Goal: Contribute content

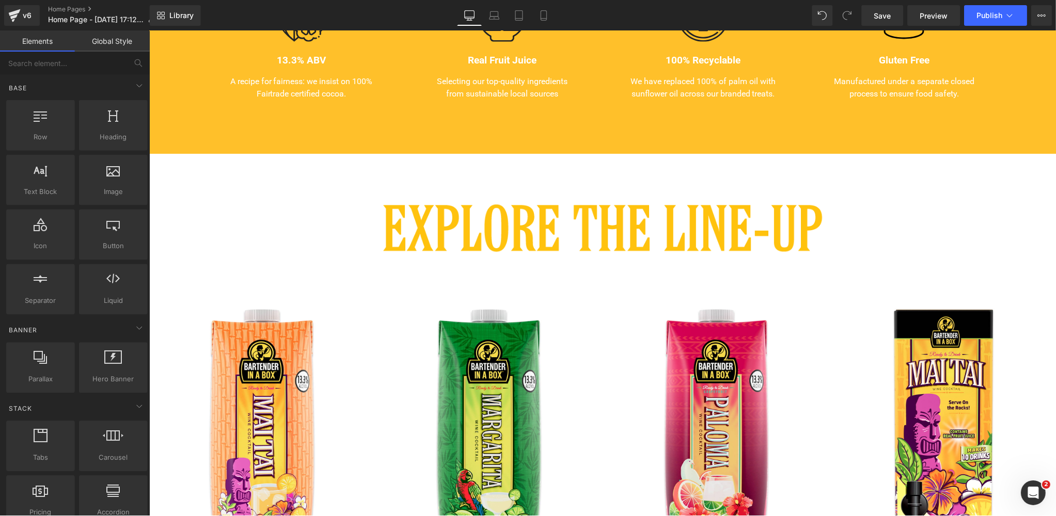
scroll to position [545, 0]
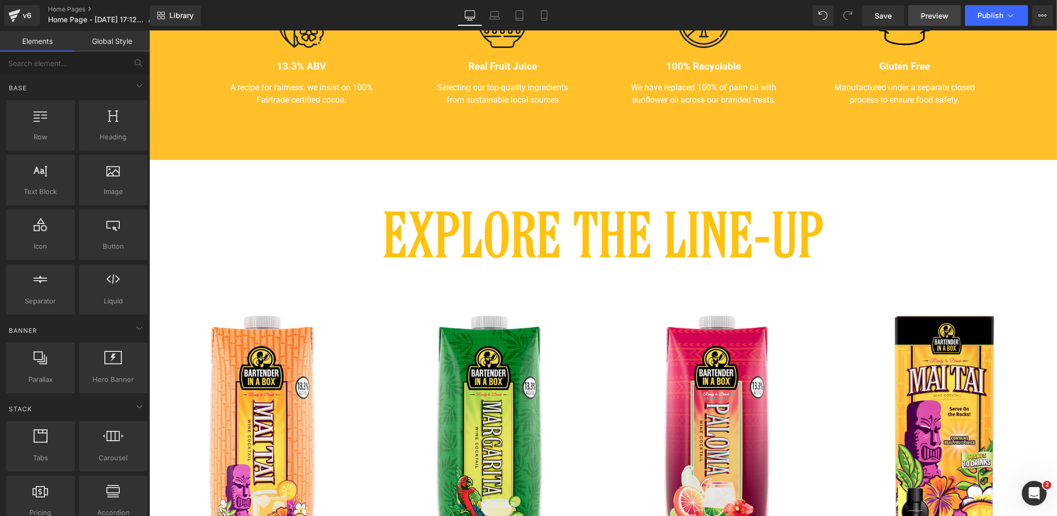
click at [930, 14] on span "Preview" at bounding box center [934, 15] width 28 height 11
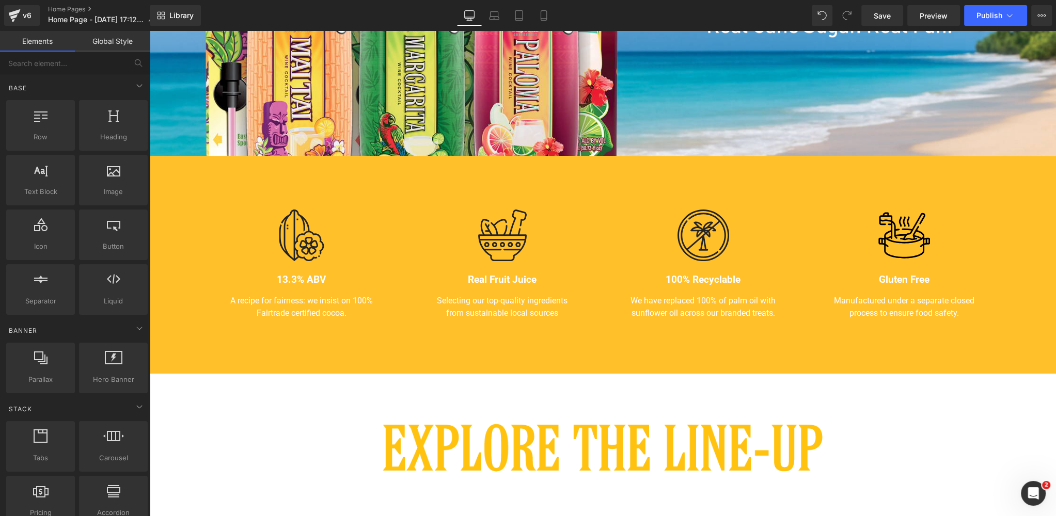
scroll to position [331, 0]
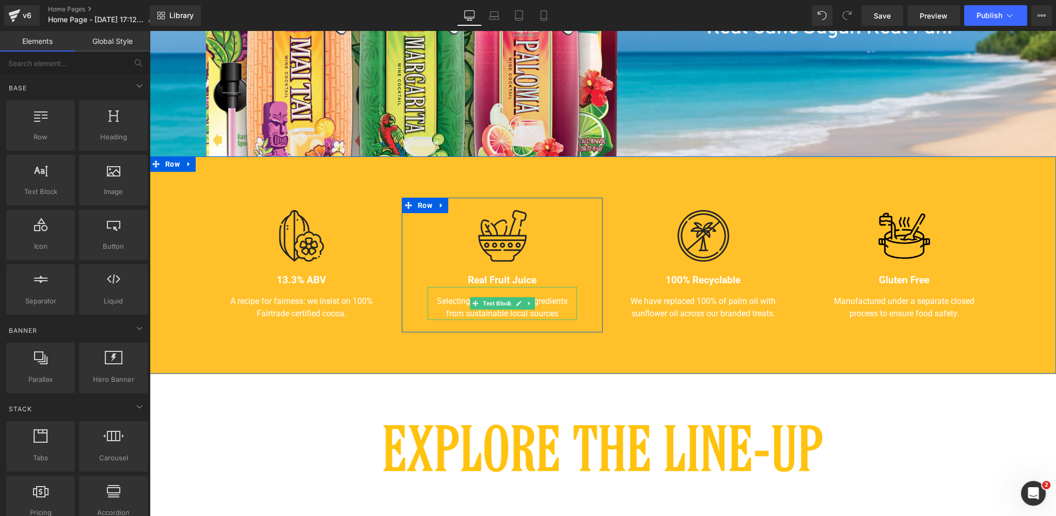
click at [537, 308] on p "Selecting our top-quality ingredients from sustainable local sources" at bounding box center [501, 307] width 149 height 25
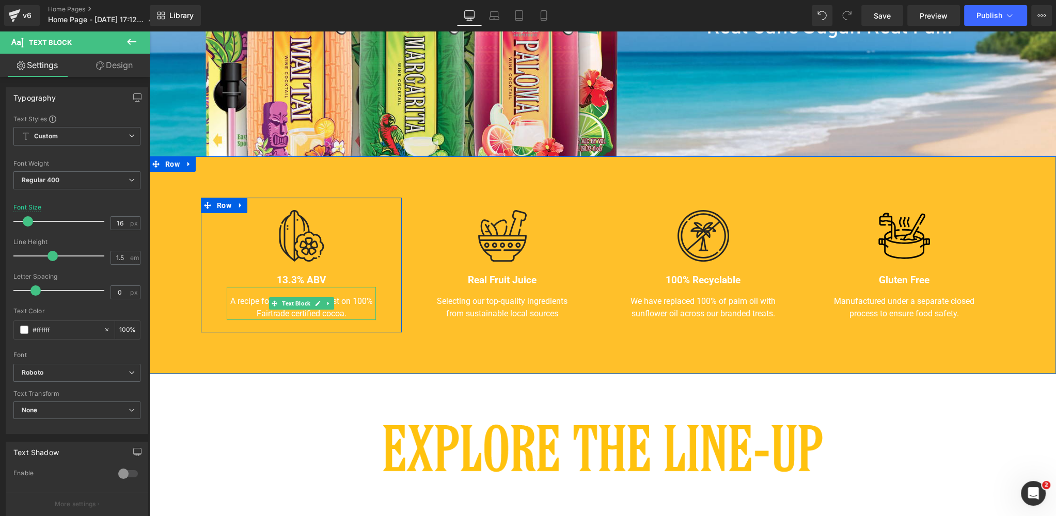
click at [332, 311] on p "A recipe for fairness: we insist on 100% Fairtrade certified cocoa." at bounding box center [301, 307] width 149 height 25
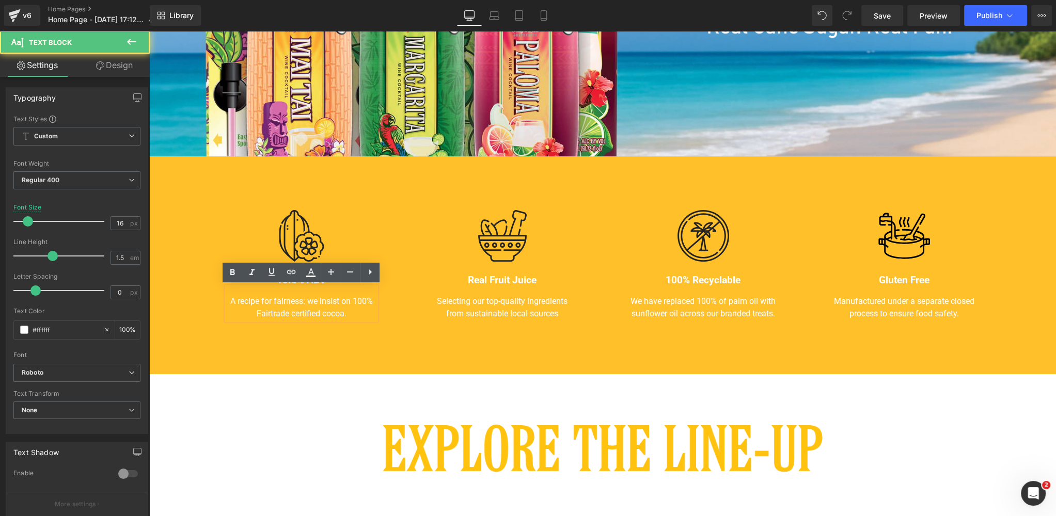
click at [359, 313] on p "A recipe for fairness: we insist on 100% Fairtrade certified cocoa." at bounding box center [301, 307] width 149 height 25
drag, startPoint x: 360, startPoint y: 313, endPoint x: 219, endPoint y: 297, distance: 141.3
click at [219, 297] on div "Image 13.3% ABV Heading A recipe for fairness: we insist on 100% Fairtrade cert…" at bounding box center [301, 265] width 201 height 135
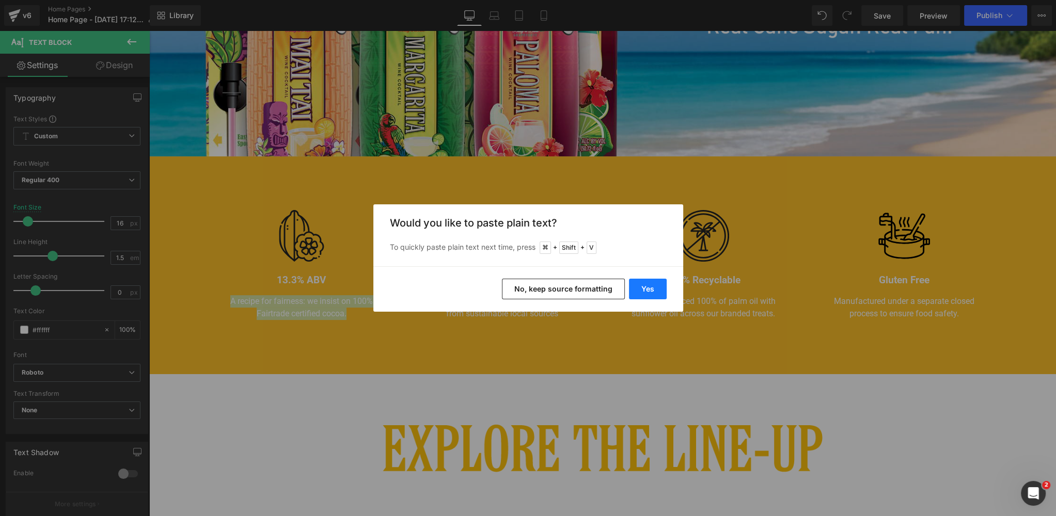
click at [642, 288] on button "Yes" at bounding box center [648, 289] width 38 height 21
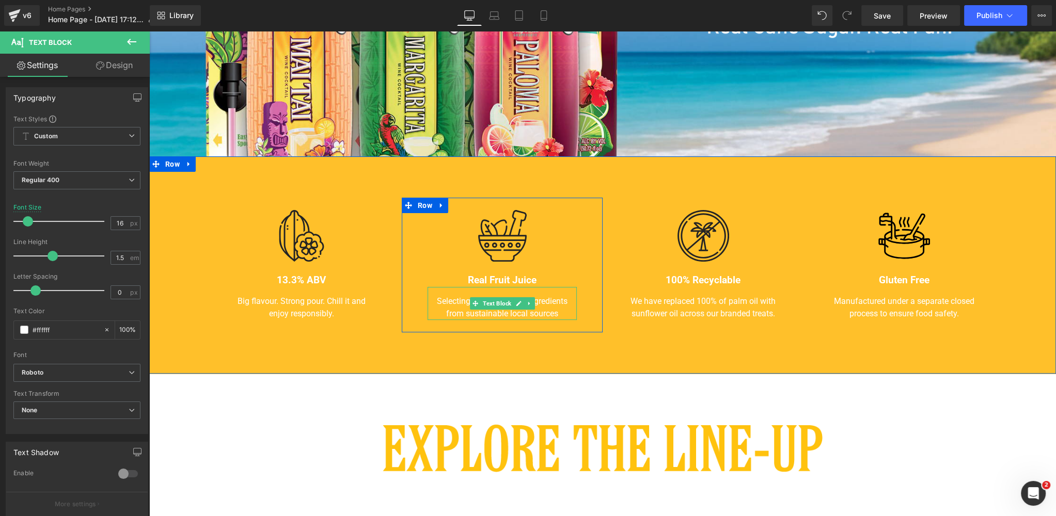
click at [529, 313] on p "Selecting our top-quality ingredients from sustainable local sources" at bounding box center [501, 307] width 149 height 25
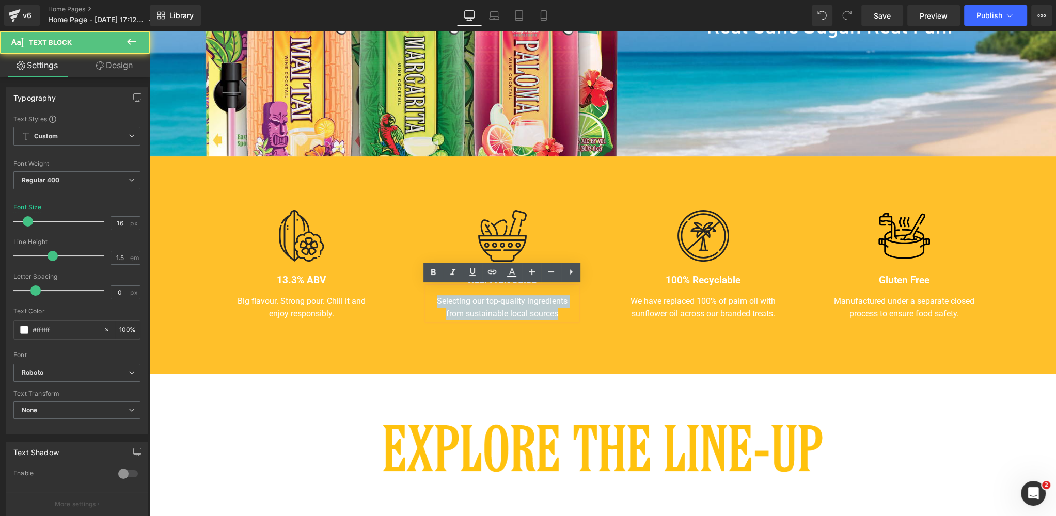
drag, startPoint x: 564, startPoint y: 313, endPoint x: 418, endPoint y: 301, distance: 147.1
click at [418, 301] on div "Image Real Fruit Juice Heading Selecting our top-quality ingredients from susta…" at bounding box center [502, 265] width 201 height 135
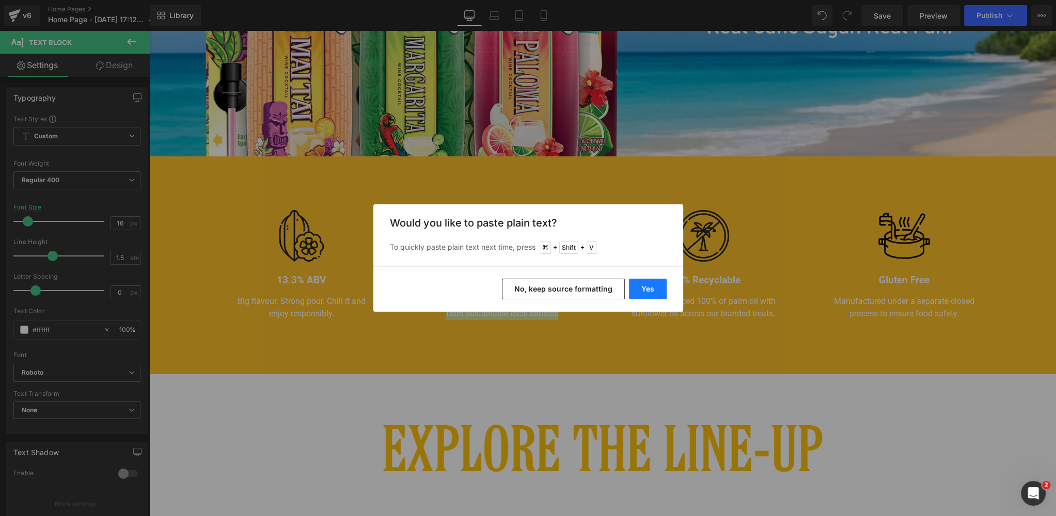
click at [647, 285] on button "Yes" at bounding box center [648, 289] width 38 height 21
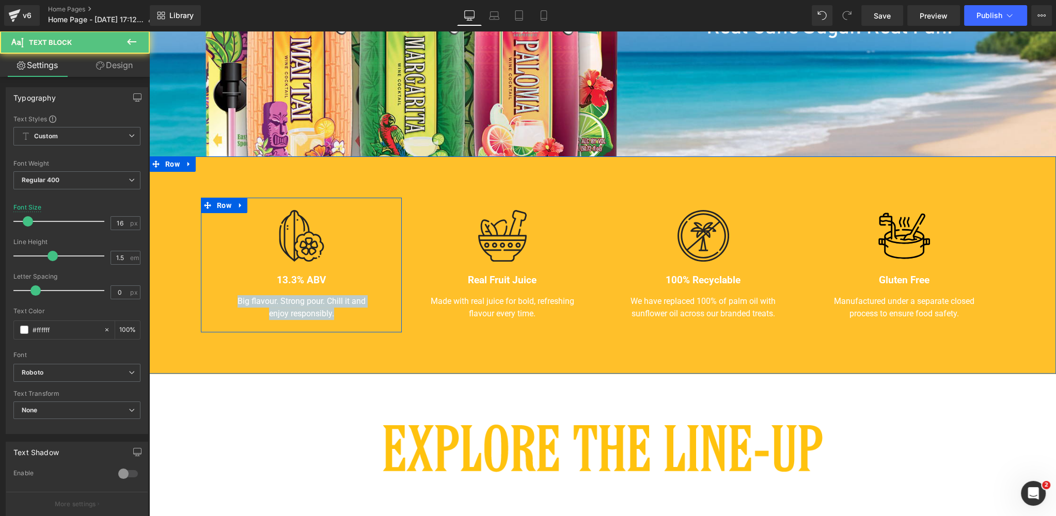
drag, startPoint x: 336, startPoint y: 313, endPoint x: 220, endPoint y: 306, distance: 115.9
click at [220, 306] on div "Image 13.3% ABV Heading Big flavour. Strong pour. Chill it and enjoy responsibl…" at bounding box center [301, 265] width 201 height 135
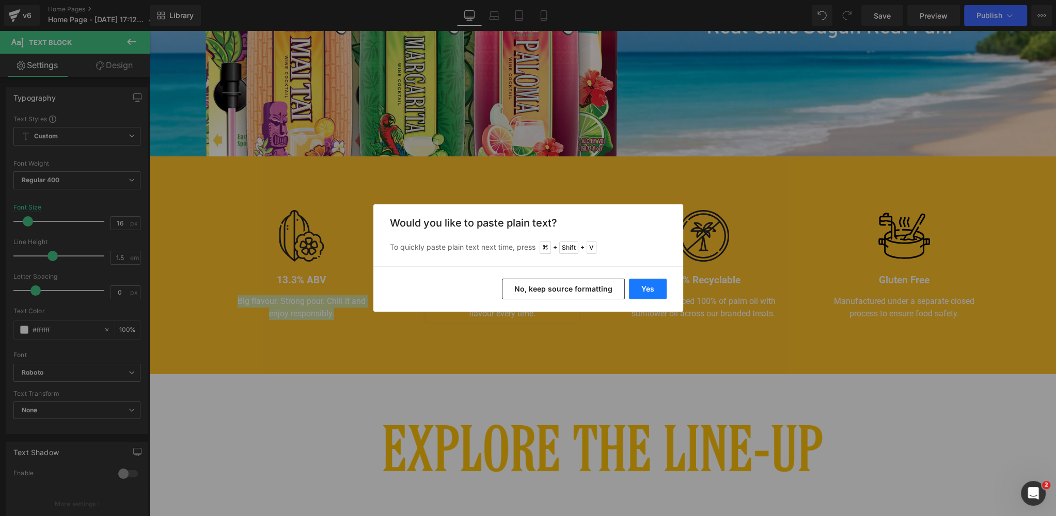
click at [640, 289] on button "Yes" at bounding box center [648, 289] width 38 height 21
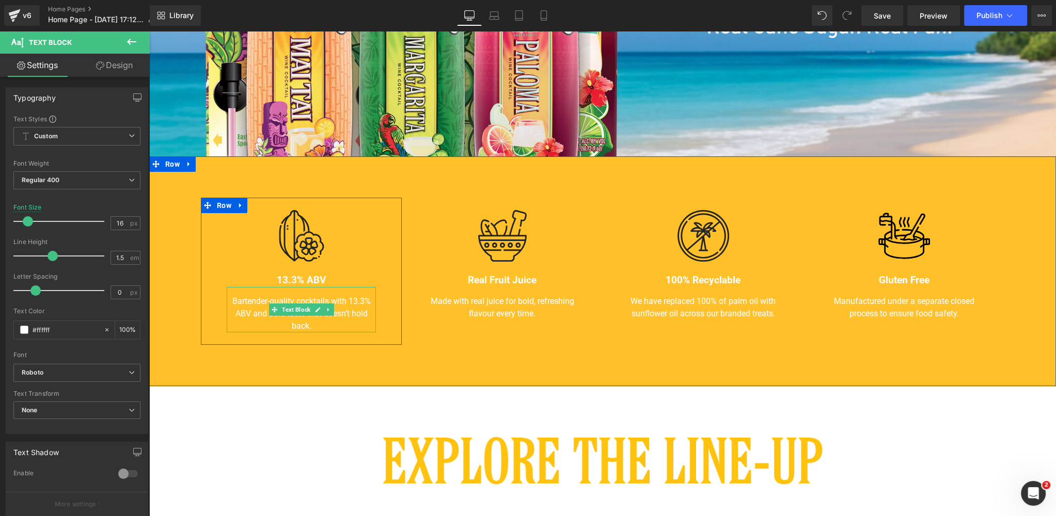
click at [258, 302] on p "Bartender-quality cocktails with 13.3% ABV and bold taste that doesn’t hold bac…" at bounding box center [301, 313] width 149 height 37
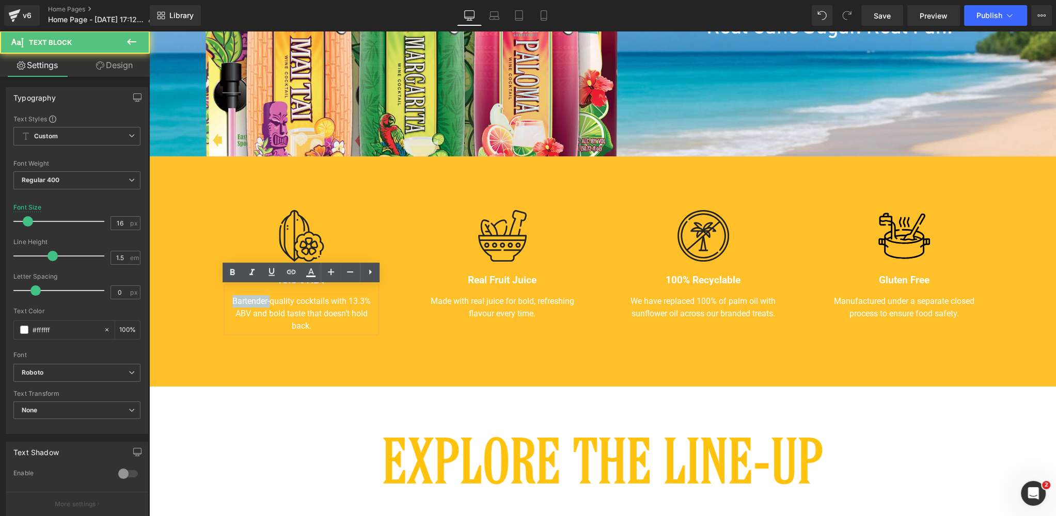
drag, startPoint x: 269, startPoint y: 300, endPoint x: 211, endPoint y: 299, distance: 57.8
click at [211, 299] on div "Image 13.3% ABV Heading Bartender-quality cocktails with 13.3% ABV and bold tas…" at bounding box center [301, 271] width 201 height 147
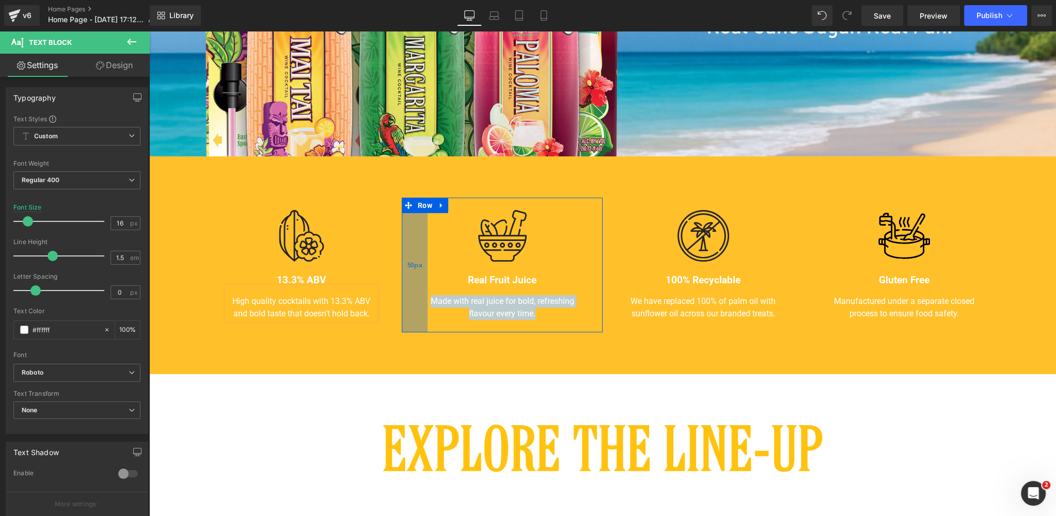
drag, startPoint x: 418, startPoint y: 309, endPoint x: 408, endPoint y: 300, distance: 13.5
click at [408, 300] on div "Image Real Fruit Juice Heading Made with real juice for bold, refreshing flavou…" at bounding box center [502, 265] width 201 height 135
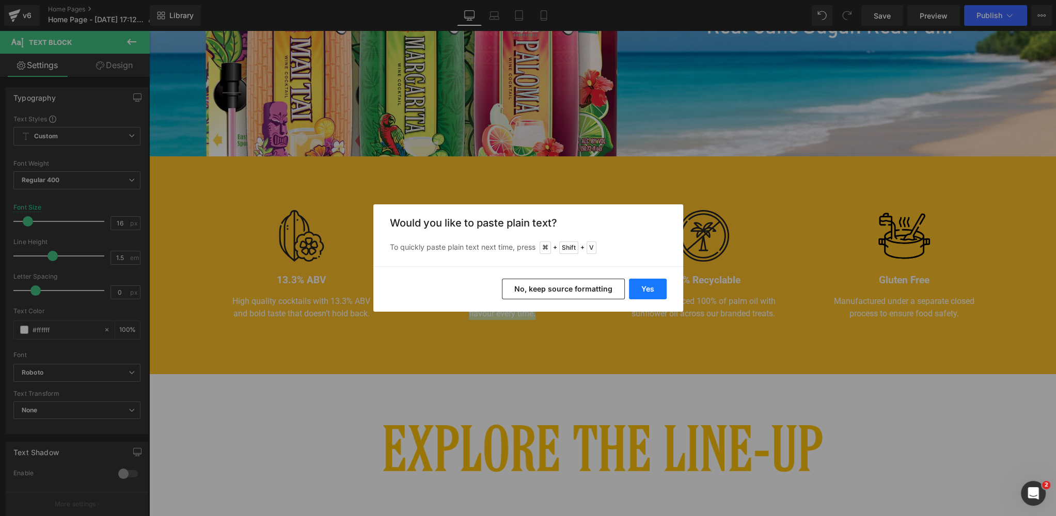
click at [649, 288] on button "Yes" at bounding box center [648, 289] width 38 height 21
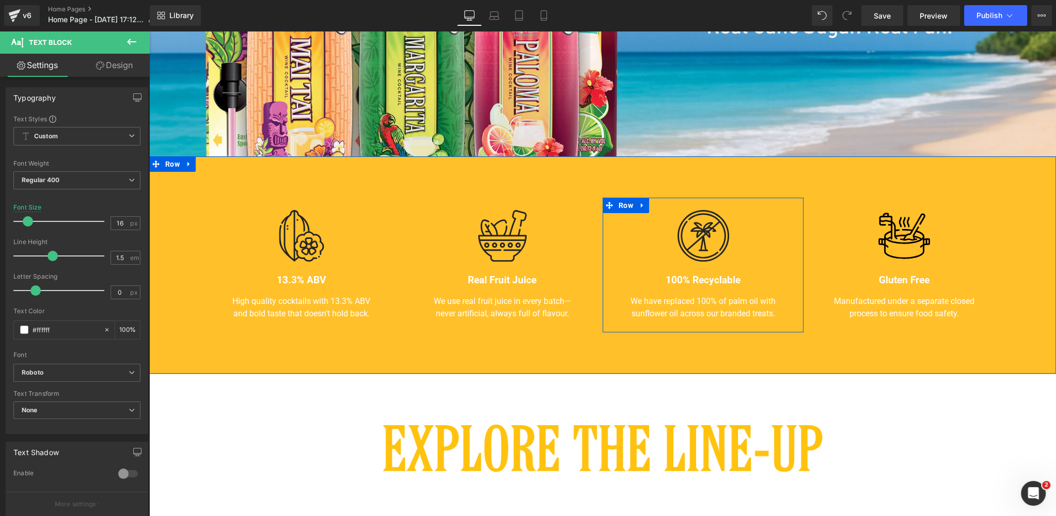
click at [781, 314] on div "Image 100% Recyclable Heading We have replaced 100% of palm oil with sunflower …" at bounding box center [702, 265] width 201 height 135
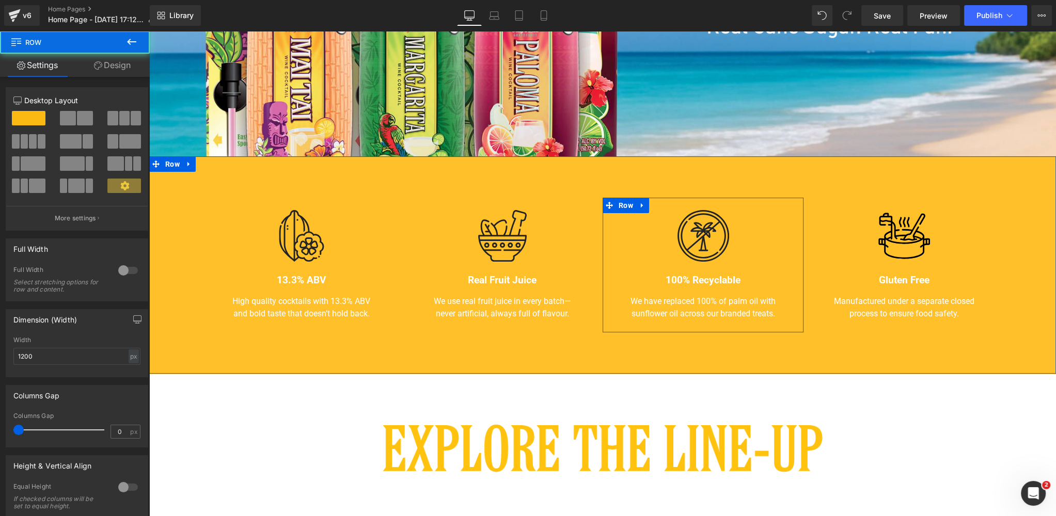
click at [772, 312] on p "We have replaced 100% of palm oil with sunflower oil across our branded treats." at bounding box center [702, 307] width 149 height 25
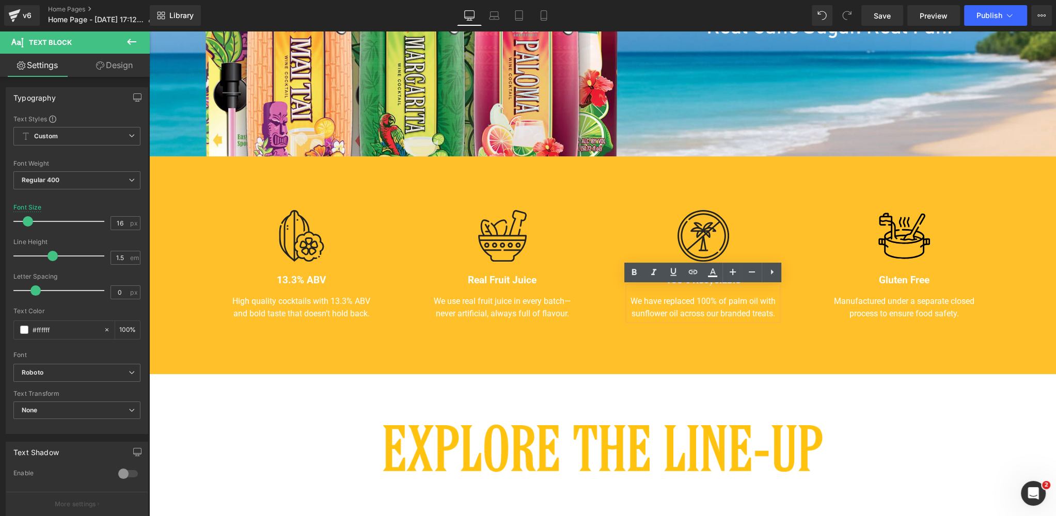
drag, startPoint x: 783, startPoint y: 311, endPoint x: 772, endPoint y: 314, distance: 11.3
click at [782, 311] on div "Image 100% Recyclable Heading We have replaced 100% of palm oil with sunflower …" at bounding box center [702, 265] width 201 height 135
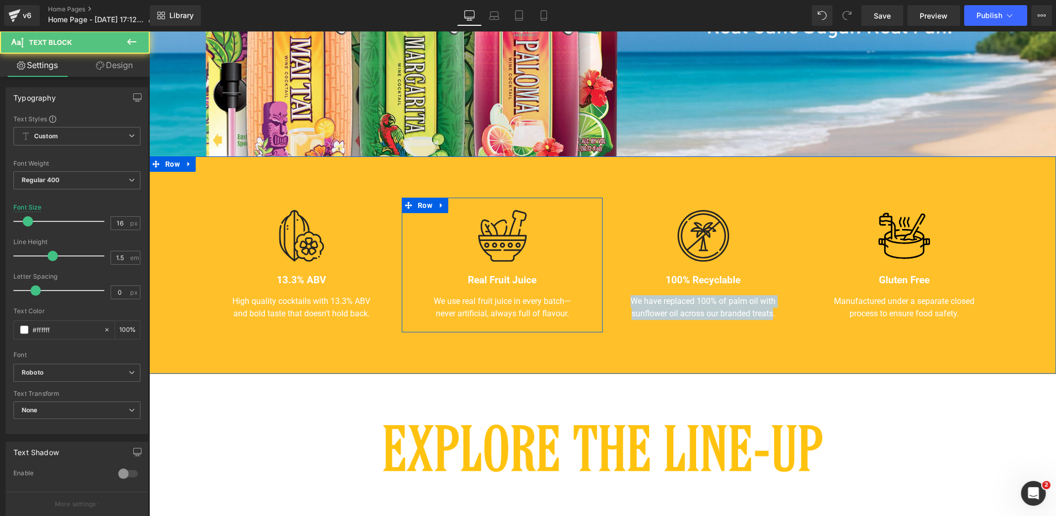
drag, startPoint x: 774, startPoint y: 312, endPoint x: 586, endPoint y: 298, distance: 187.9
click at [586, 298] on div "Image 13.3% ABV Heading High quality cocktails with 13.3% ABV and bold taste th…" at bounding box center [602, 264] width 906 height 217
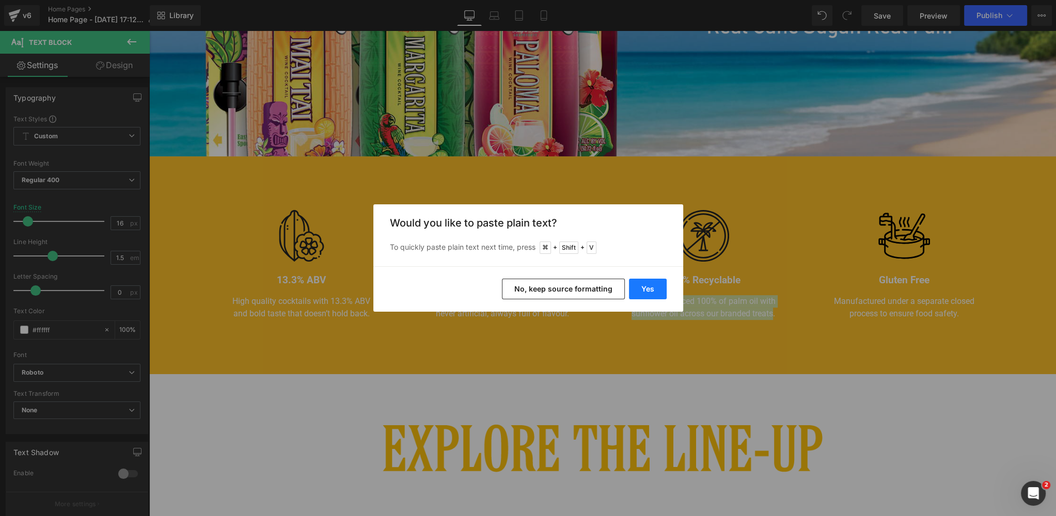
click at [648, 287] on button "Yes" at bounding box center [648, 289] width 38 height 21
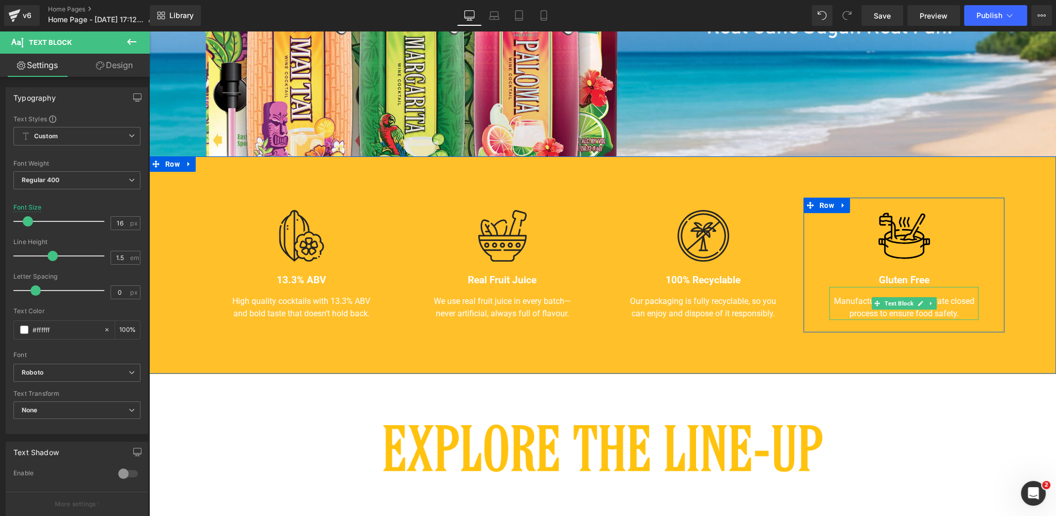
click at [965, 314] on p "Manufactured under a separate closed process to ensure food safety." at bounding box center [903, 307] width 149 height 25
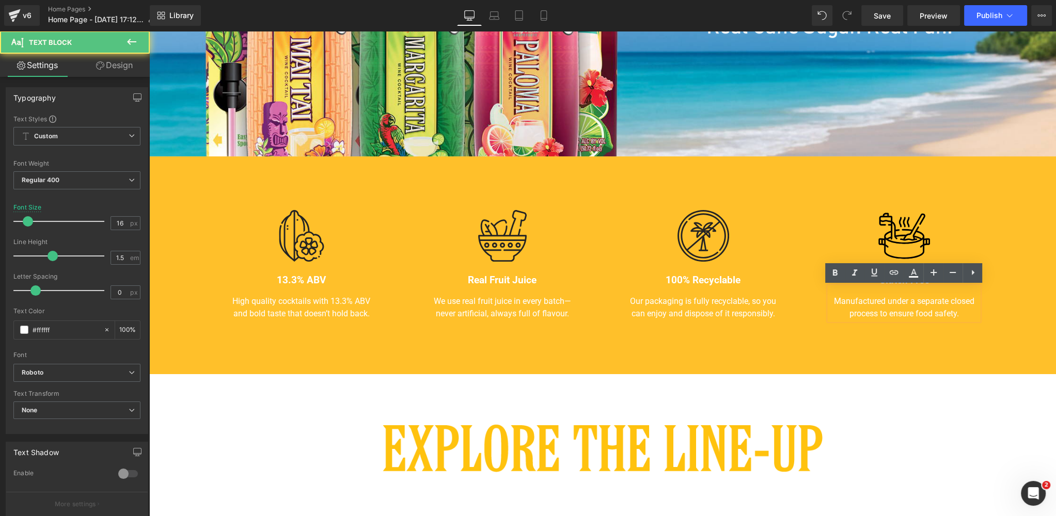
scroll to position [330, 0]
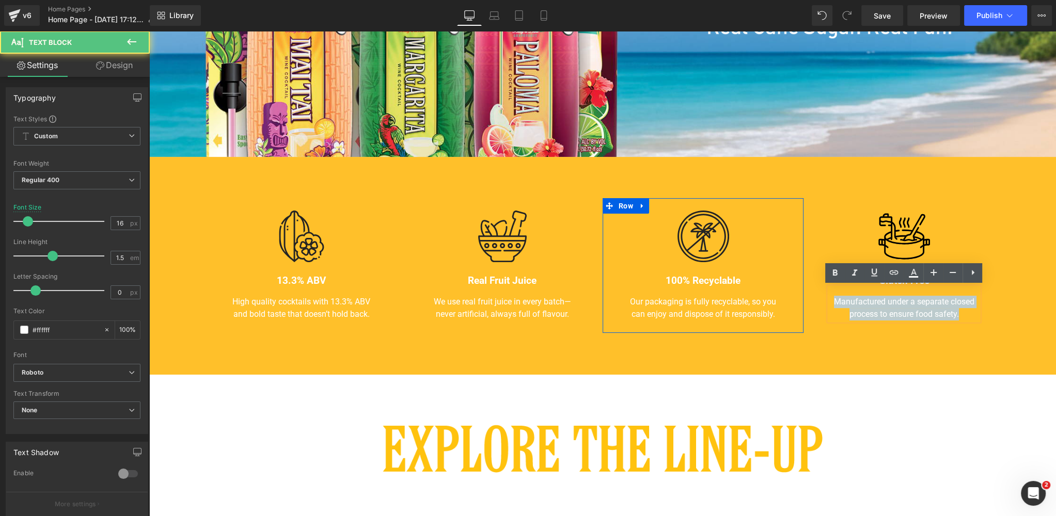
drag, startPoint x: 964, startPoint y: 312, endPoint x: 776, endPoint y: 304, distance: 188.1
click at [776, 304] on div "Image 13.3% ABV Heading High quality cocktails with 13.3% ABV and bold taste th…" at bounding box center [602, 265] width 906 height 217
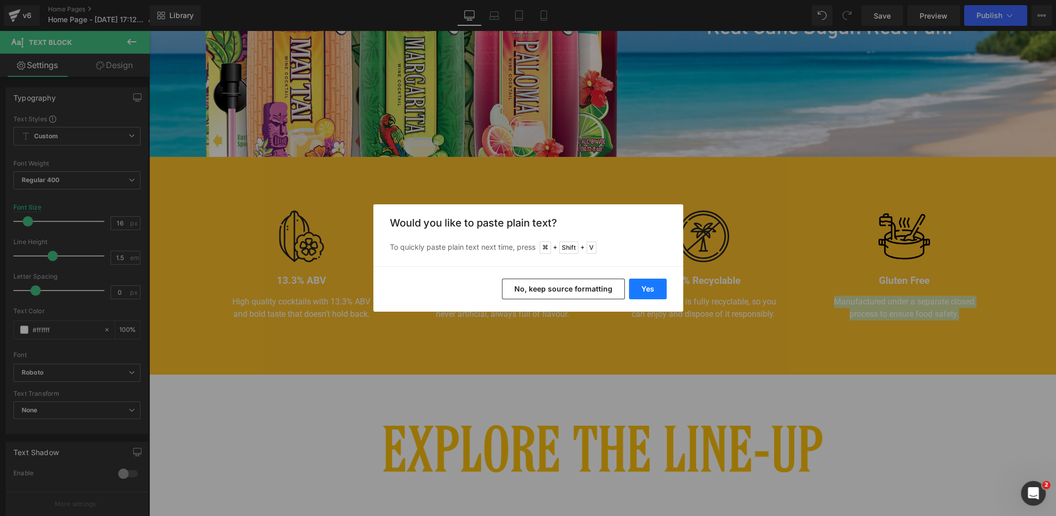
click at [638, 284] on button "Yes" at bounding box center [648, 289] width 38 height 21
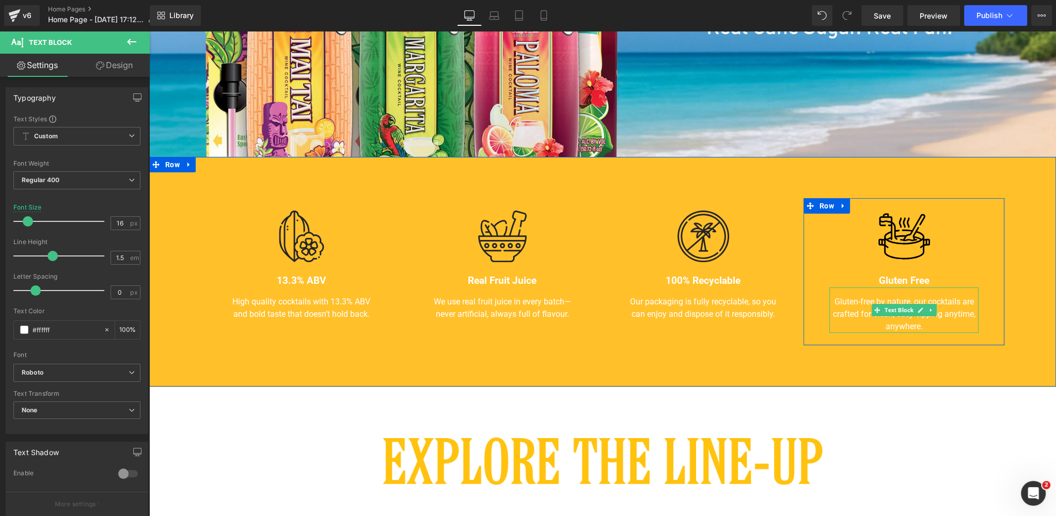
click at [928, 329] on p "Gluten-free by nature, our cocktails are crafted for clean, easy sipping anytim…" at bounding box center [903, 314] width 149 height 37
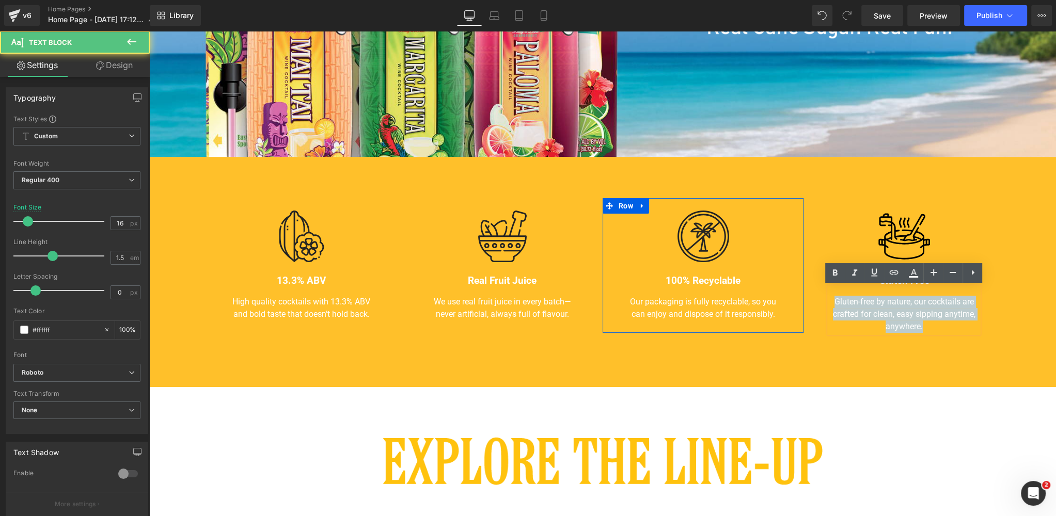
drag, startPoint x: 922, startPoint y: 326, endPoint x: 798, endPoint y: 300, distance: 126.5
click at [798, 300] on div "Image 13.3% ABV Heading High quality cocktails with 13.3% ABV and bold taste th…" at bounding box center [602, 272] width 906 height 230
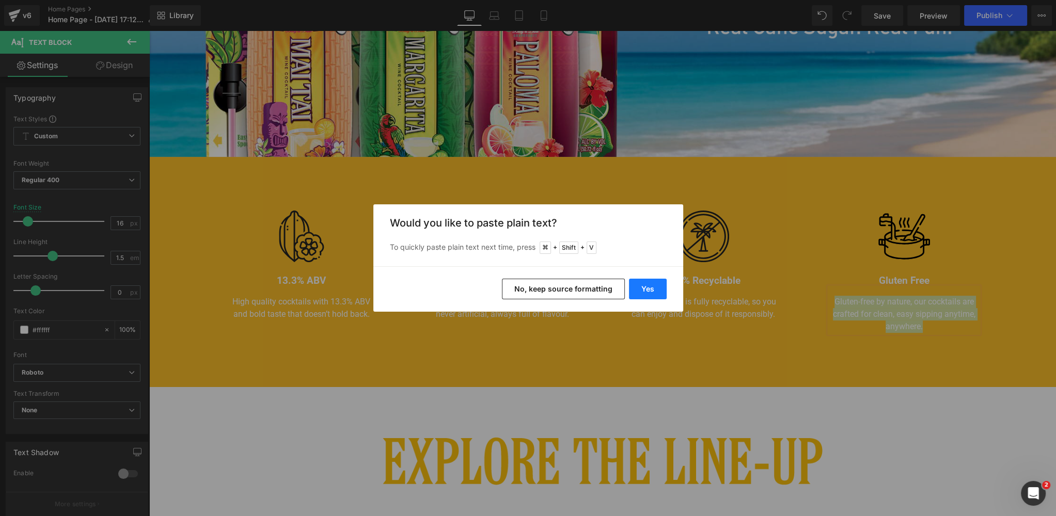
click at [638, 288] on button "Yes" at bounding box center [648, 289] width 38 height 21
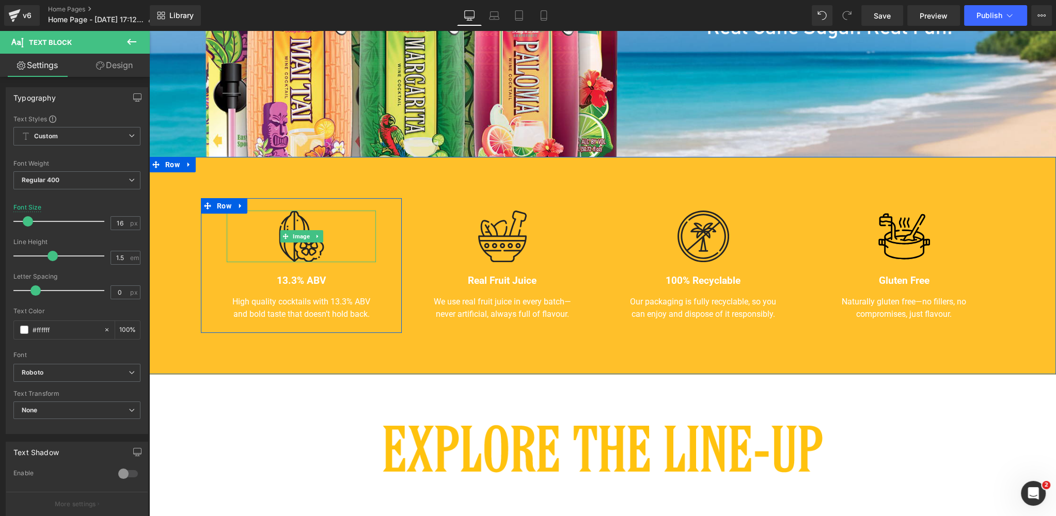
drag, startPoint x: 299, startPoint y: 238, endPoint x: 248, endPoint y: 223, distance: 53.9
click at [299, 238] on span "Image" at bounding box center [301, 236] width 21 height 12
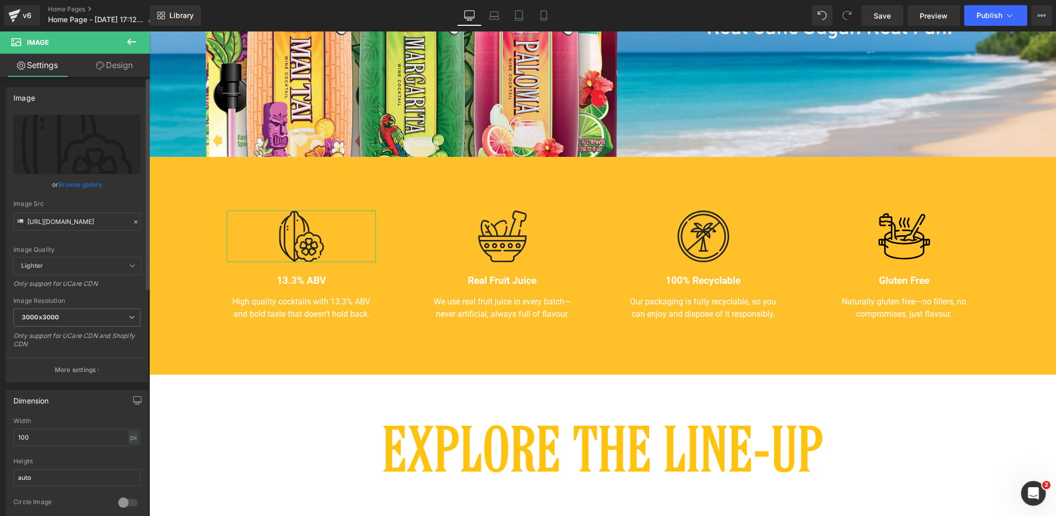
click at [76, 185] on link "Browse gallery" at bounding box center [80, 185] width 44 height 18
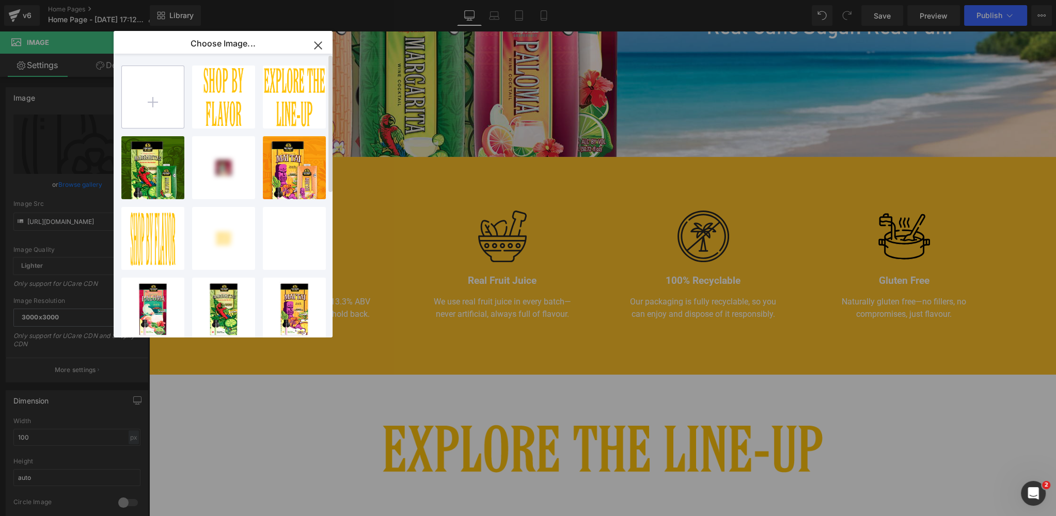
click at [154, 104] on input "file" at bounding box center [153, 97] width 62 height 62
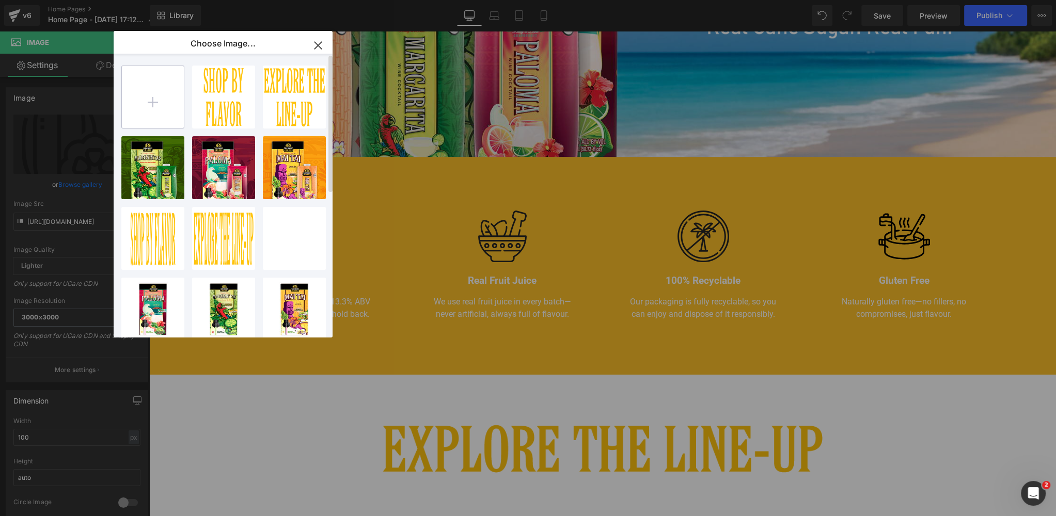
type input "C:\fakepath\13.3-ABV-Icon.png"
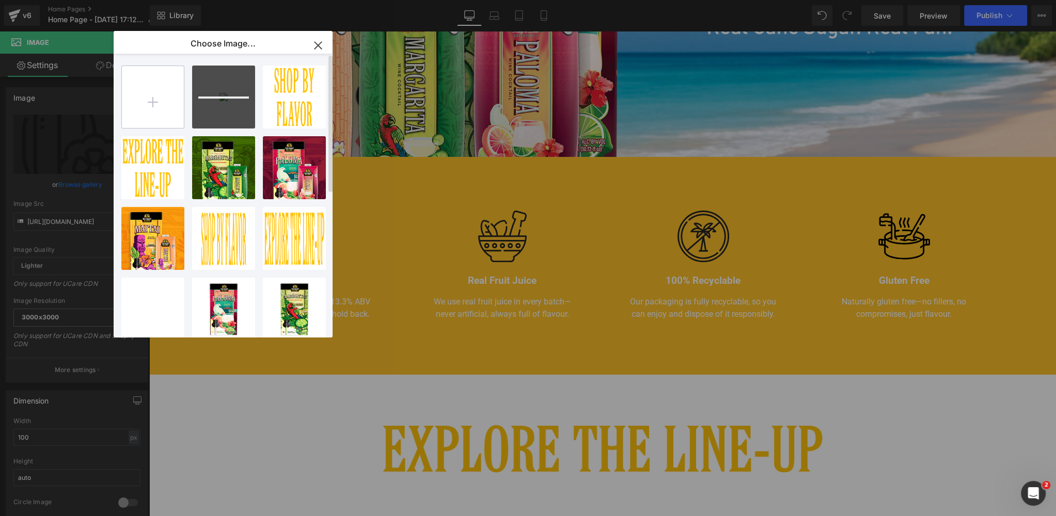
click at [156, 102] on input "file" at bounding box center [153, 97] width 62 height 62
type input "C:\fakepath\bartender-in-a-box-real-fruit.png"
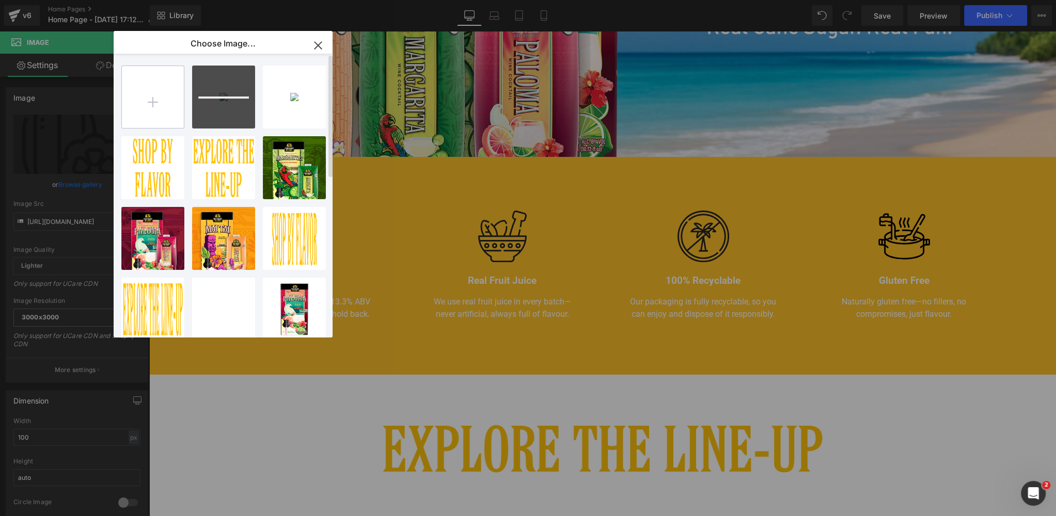
click at [155, 99] on input "file" at bounding box center [153, 97] width 62 height 62
type input "C:\fakepath\Gluten-Free"
click at [140, 98] on input "file" at bounding box center [153, 97] width 62 height 62
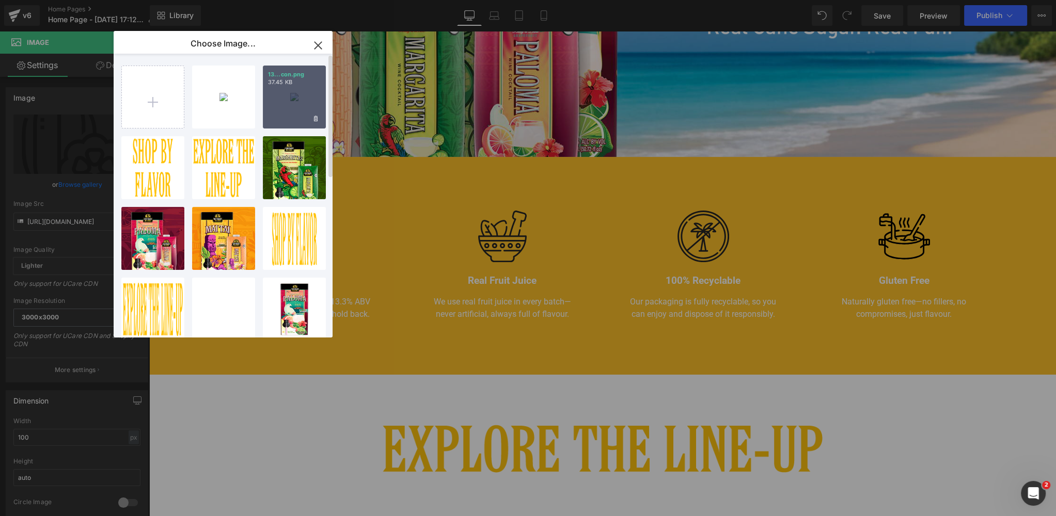
type input "C:\fakepath\Recyclable.png"
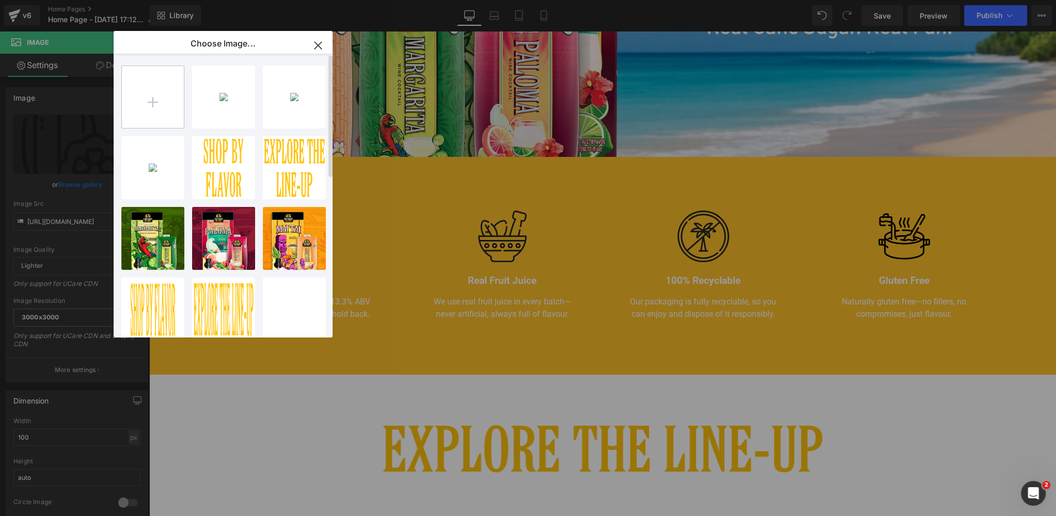
click at [156, 102] on input "file" at bounding box center [153, 97] width 62 height 62
type input "C:\fakepath\Gluten-Free.png"
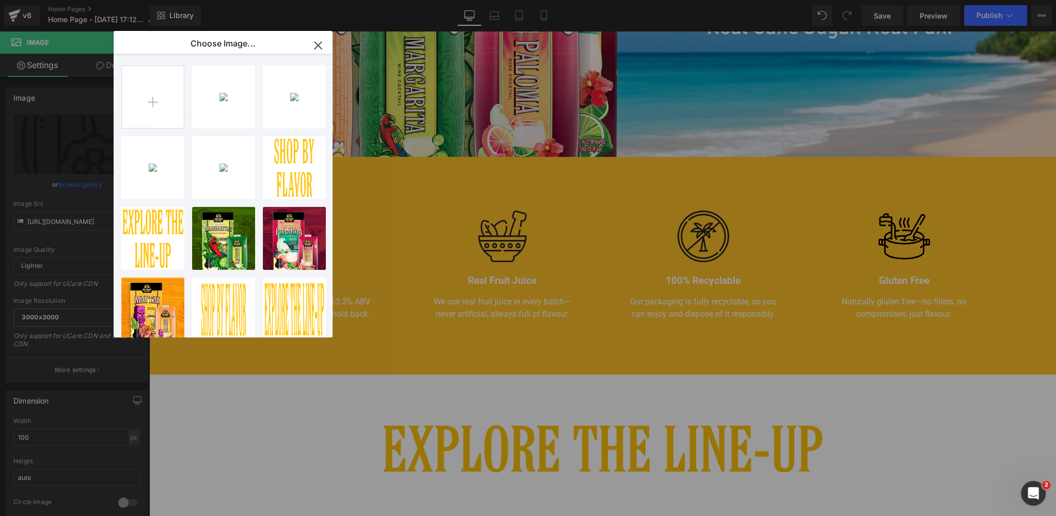
click at [315, 43] on icon "button" at bounding box center [317, 45] width 7 height 7
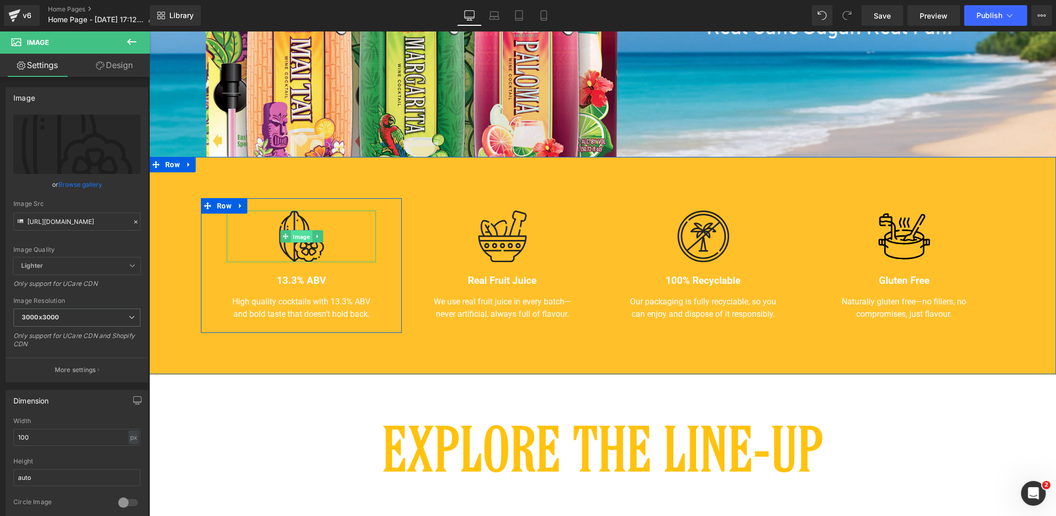
click at [297, 237] on span "Image" at bounding box center [301, 237] width 21 height 12
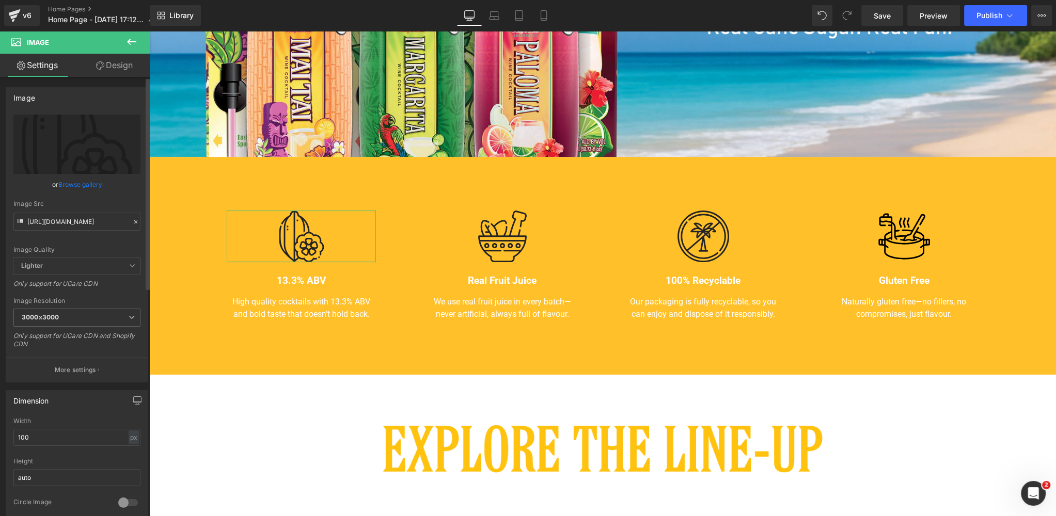
click at [76, 183] on link "Browse gallery" at bounding box center [80, 185] width 44 height 18
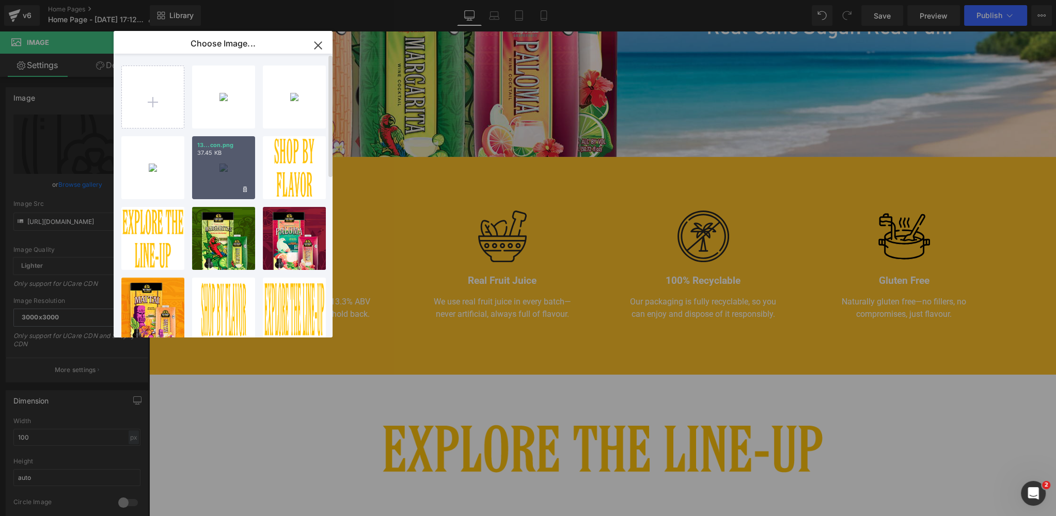
click at [209, 177] on div "13...con.png 37.45 KB" at bounding box center [223, 167] width 63 height 63
type input "[URL][DOMAIN_NAME]"
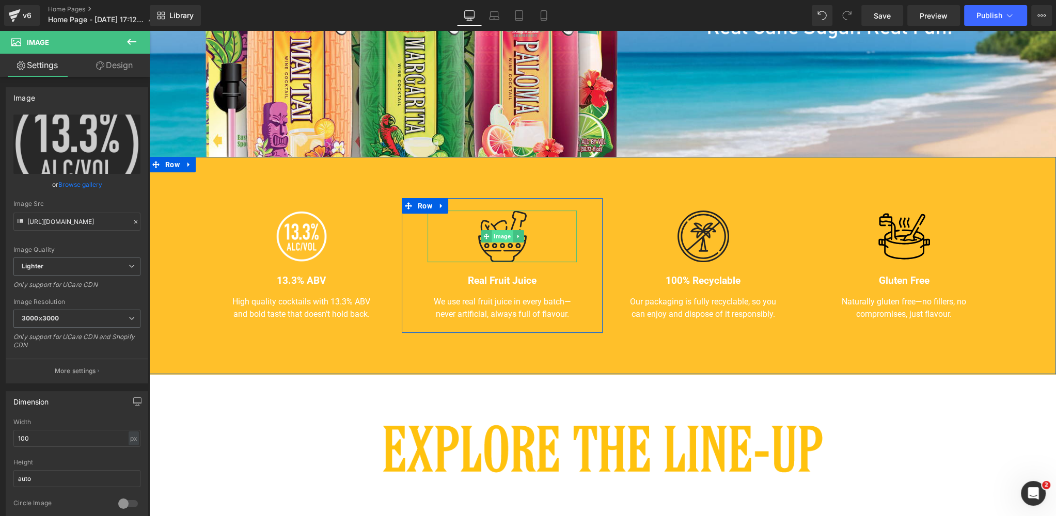
click at [502, 238] on span "Image" at bounding box center [501, 236] width 21 height 12
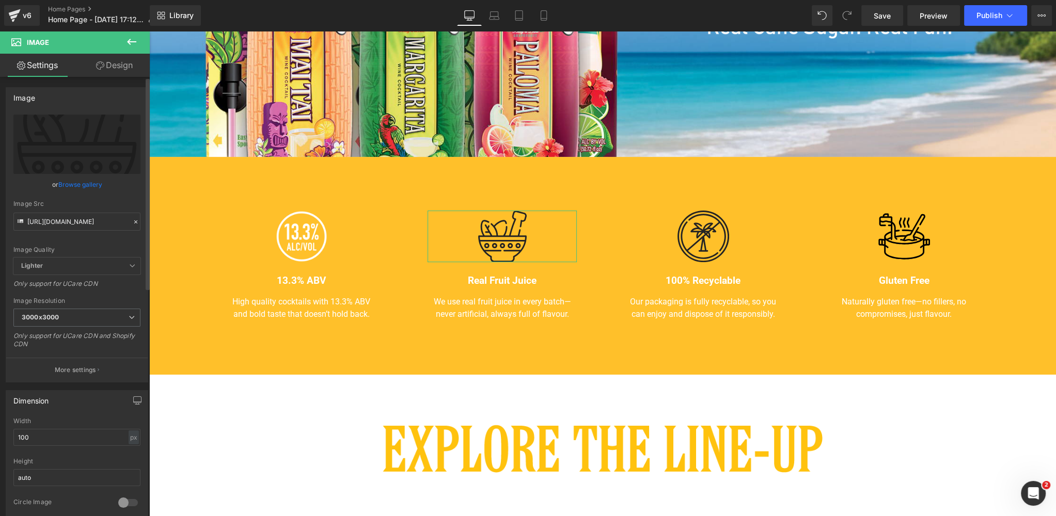
click at [76, 184] on link "Browse gallery" at bounding box center [80, 185] width 44 height 18
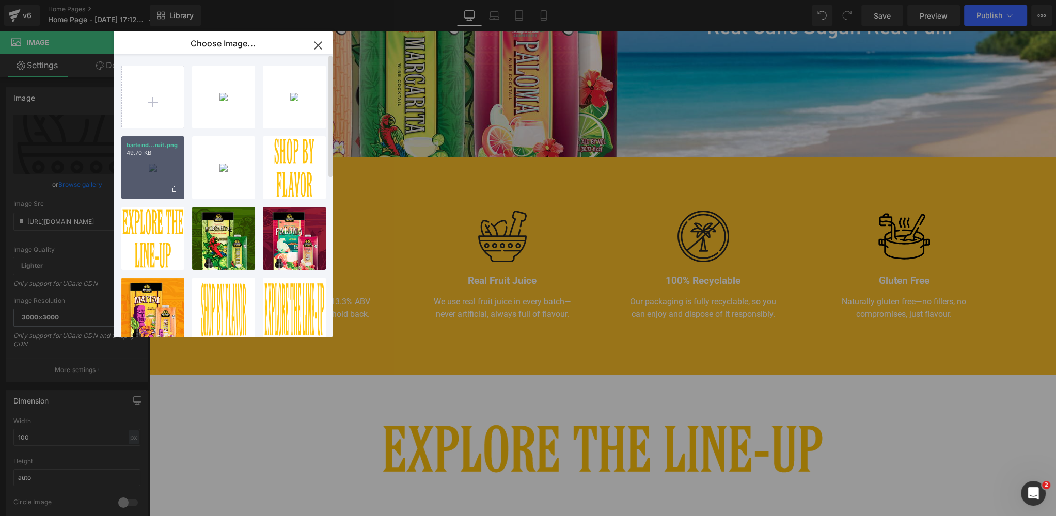
click at [154, 162] on div "bartend...ruit.png 49.70 KB" at bounding box center [152, 167] width 63 height 63
type input "[URL][DOMAIN_NAME]"
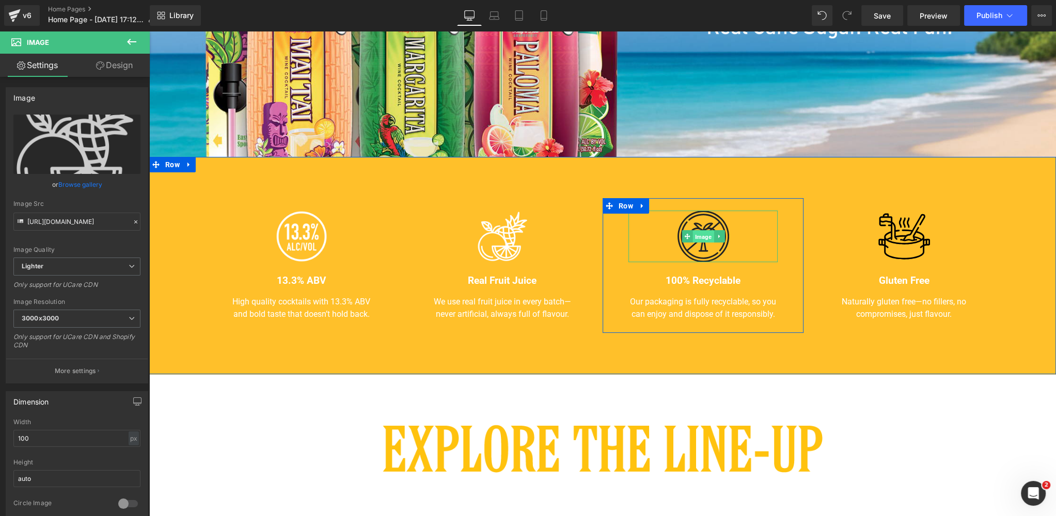
click at [703, 236] on span "Image" at bounding box center [702, 237] width 21 height 12
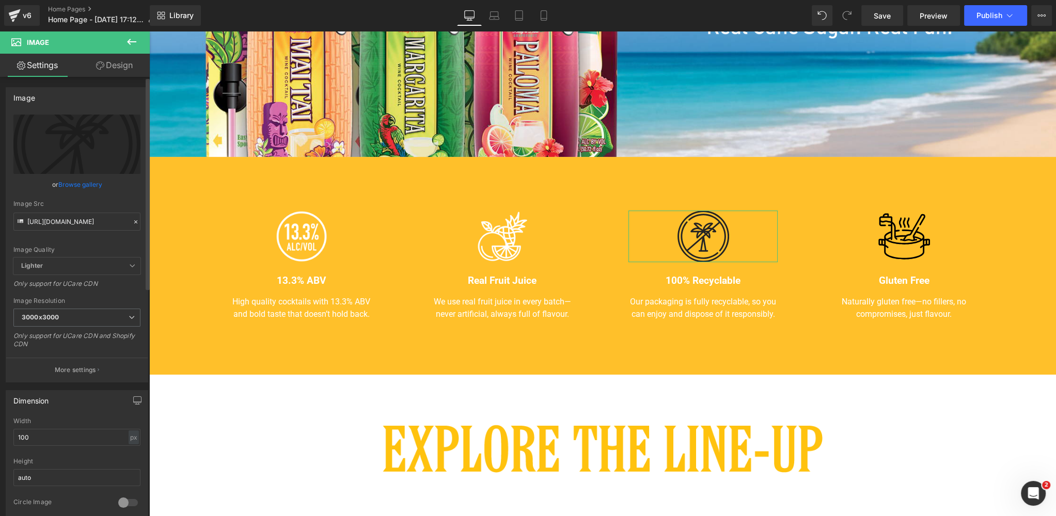
click at [73, 185] on link "Browse gallery" at bounding box center [80, 185] width 44 height 18
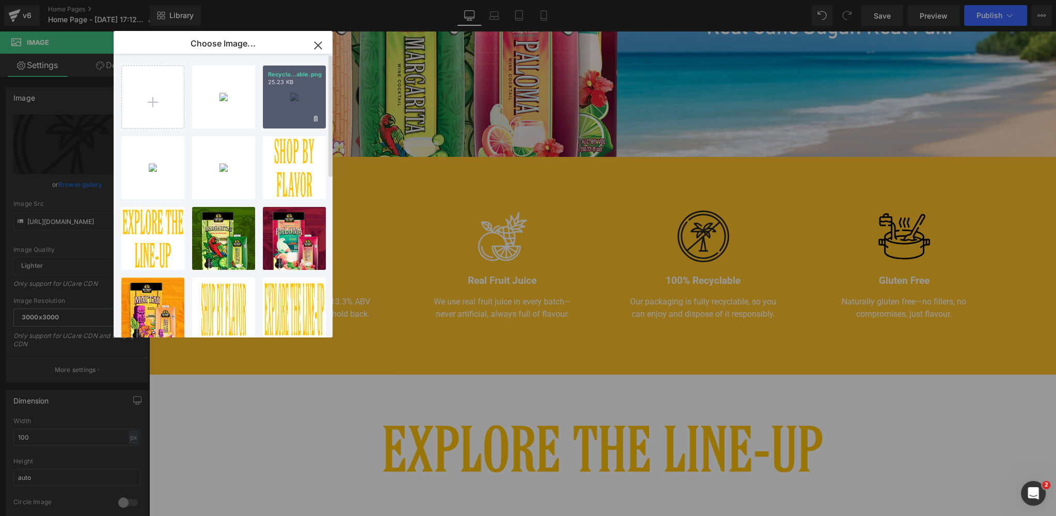
click at [283, 102] on div "Recycla...able.png 25.23 KB" at bounding box center [294, 97] width 63 height 63
type input "[URL][DOMAIN_NAME]"
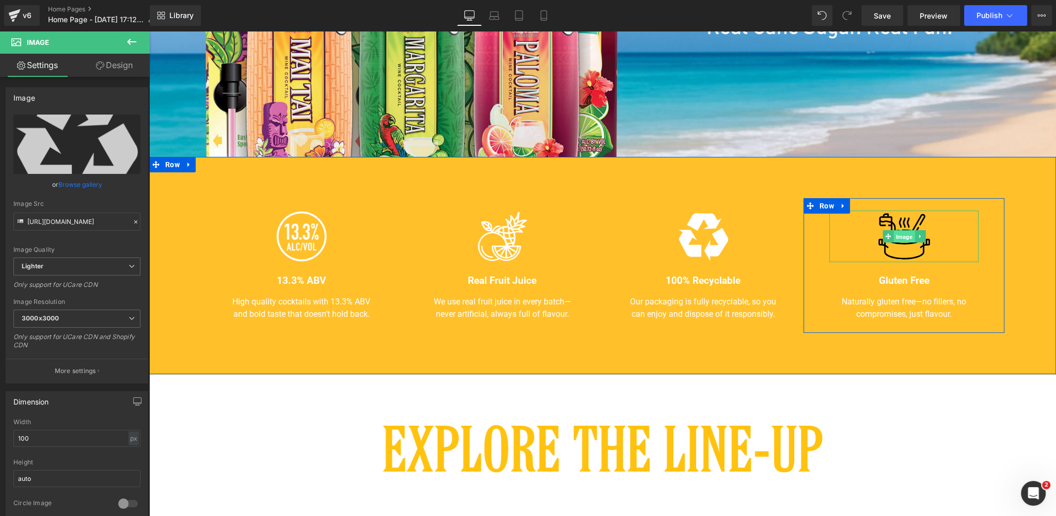
click at [904, 236] on span "Image" at bounding box center [903, 237] width 21 height 12
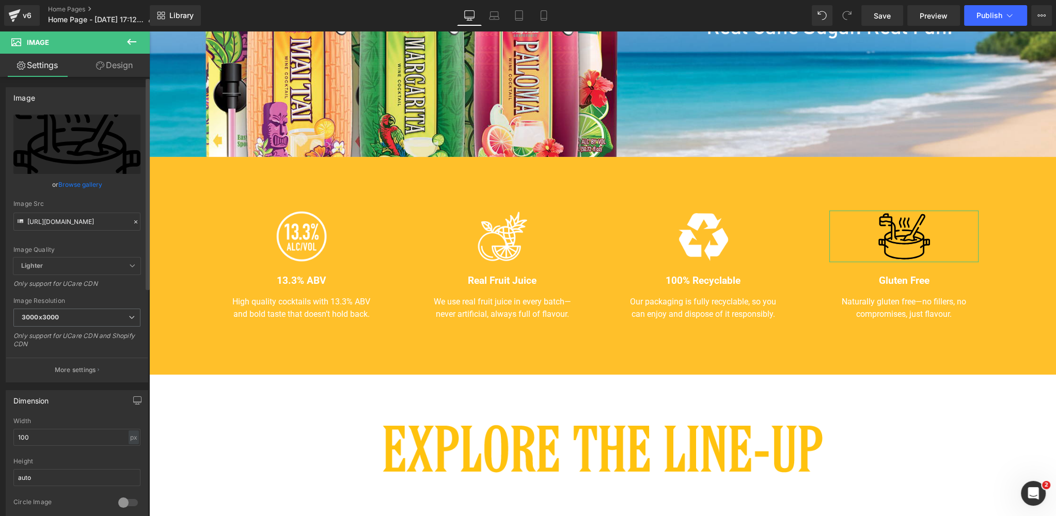
click at [69, 182] on link "Browse gallery" at bounding box center [80, 185] width 44 height 18
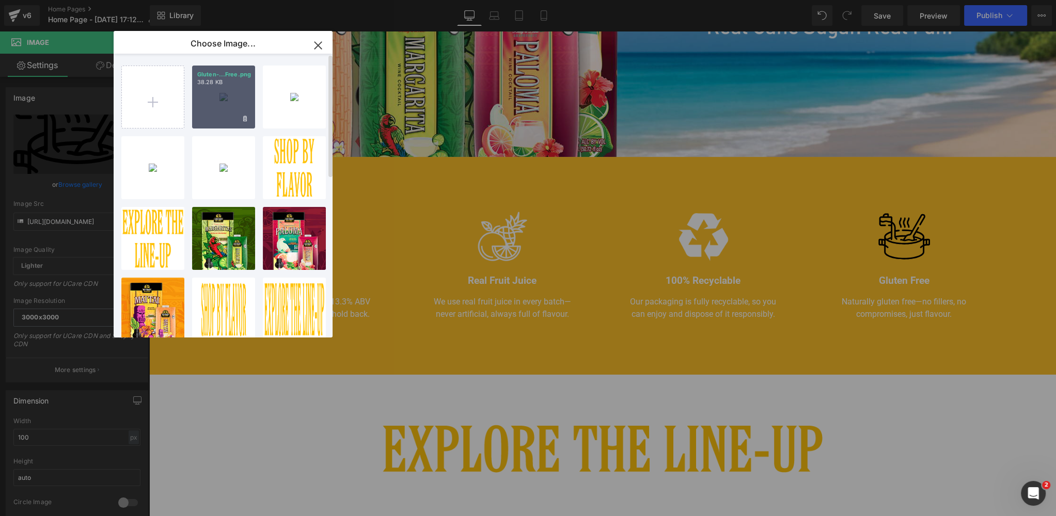
click at [214, 102] on div "Gluten-...Free.png 38.28 KB" at bounding box center [223, 97] width 63 height 63
type input "[URL][DOMAIN_NAME]"
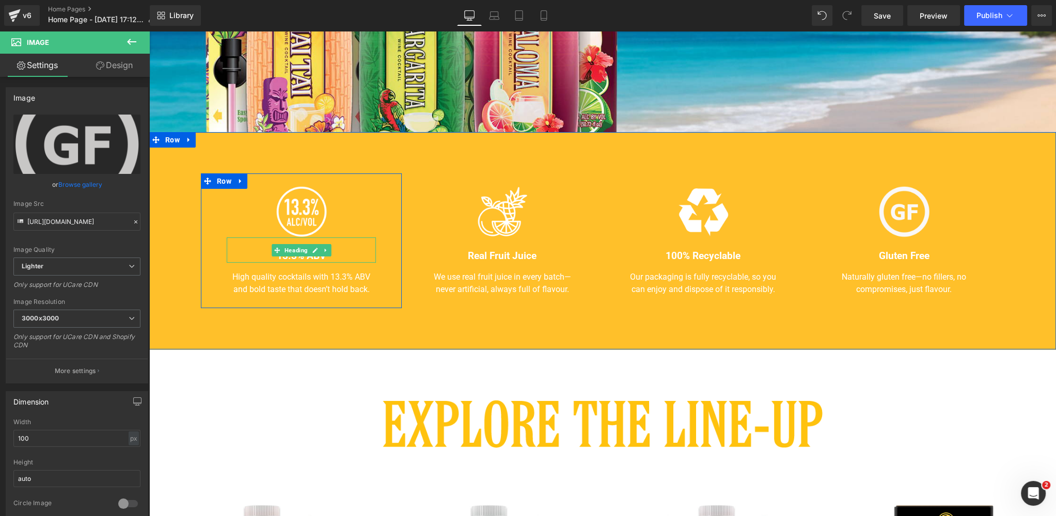
scroll to position [351, 0]
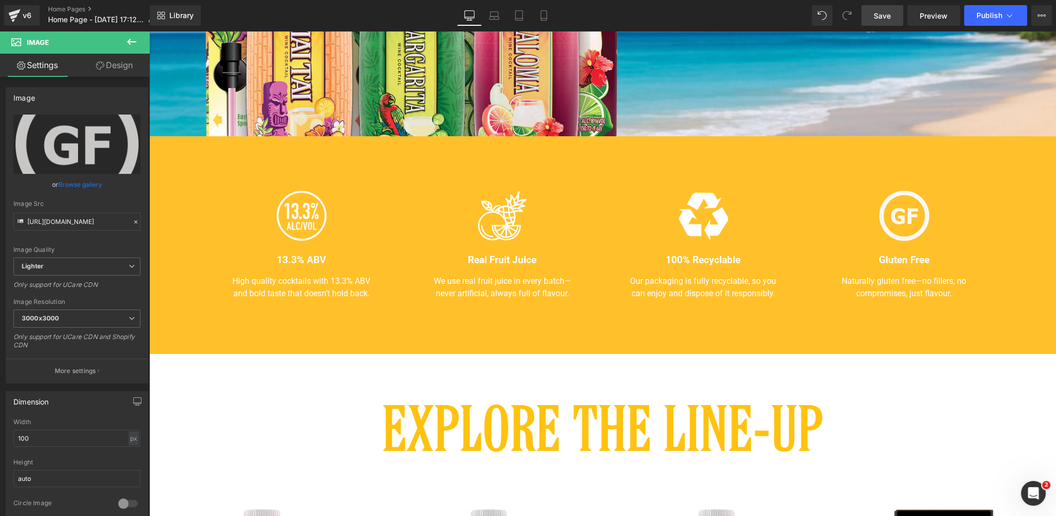
click at [881, 17] on span "Save" at bounding box center [881, 15] width 17 height 11
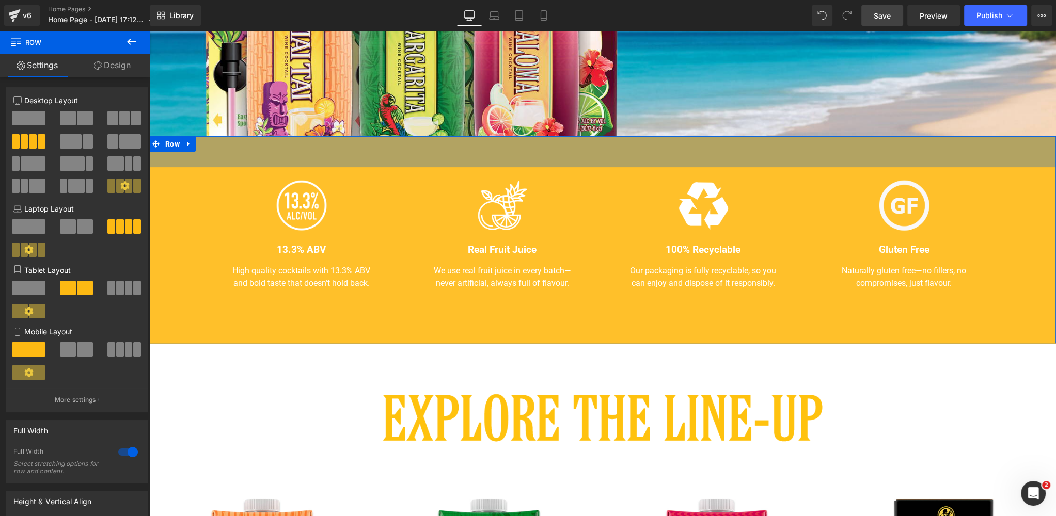
drag, startPoint x: 659, startPoint y: 160, endPoint x: 648, endPoint y: 253, distance: 93.5
click at [659, 152] on div "60px" at bounding box center [602, 151] width 906 height 31
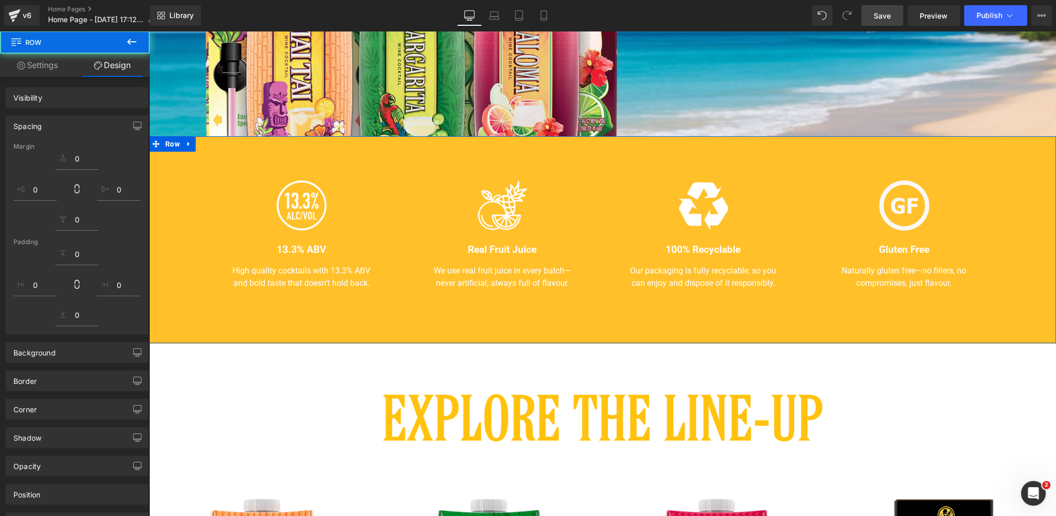
click at [631, 327] on div "Image 13.3% ABV Heading High quality cocktails with 13.3% ABV and bold taste th…" at bounding box center [602, 239] width 906 height 207
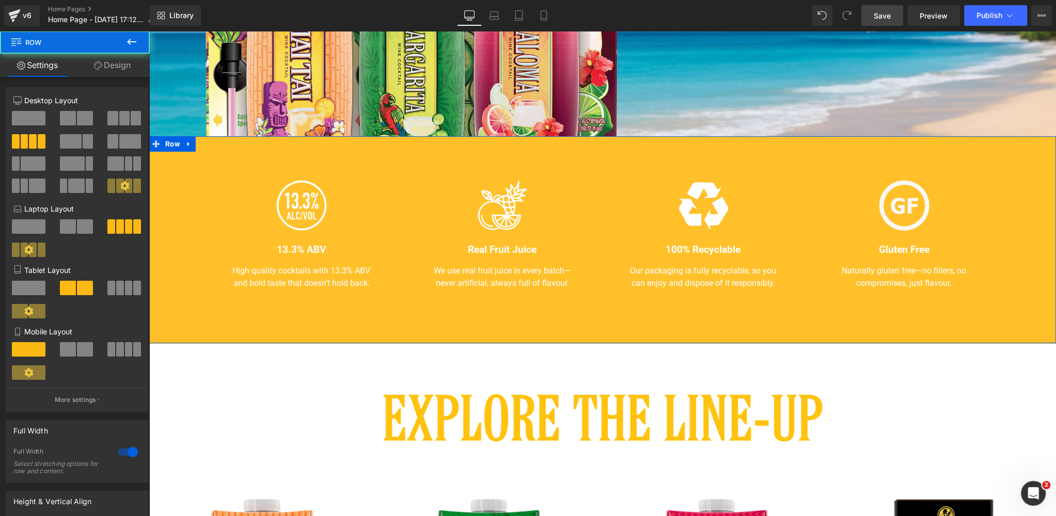
click at [612, 331] on div "Image 13.3% ABV Heading High quality cocktails with 13.3% ABV and bold taste th…" at bounding box center [602, 239] width 906 height 207
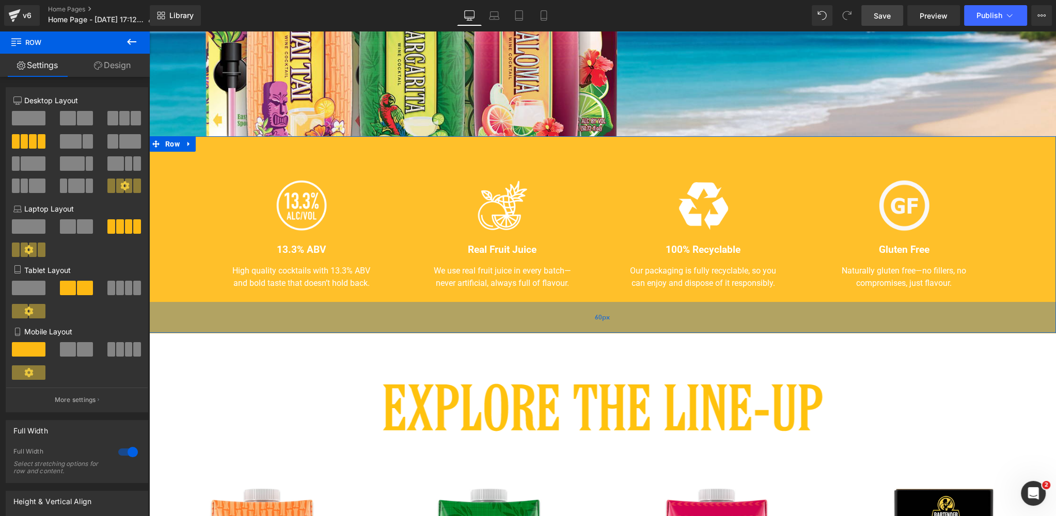
click at [635, 321] on div "60px" at bounding box center [602, 317] width 906 height 31
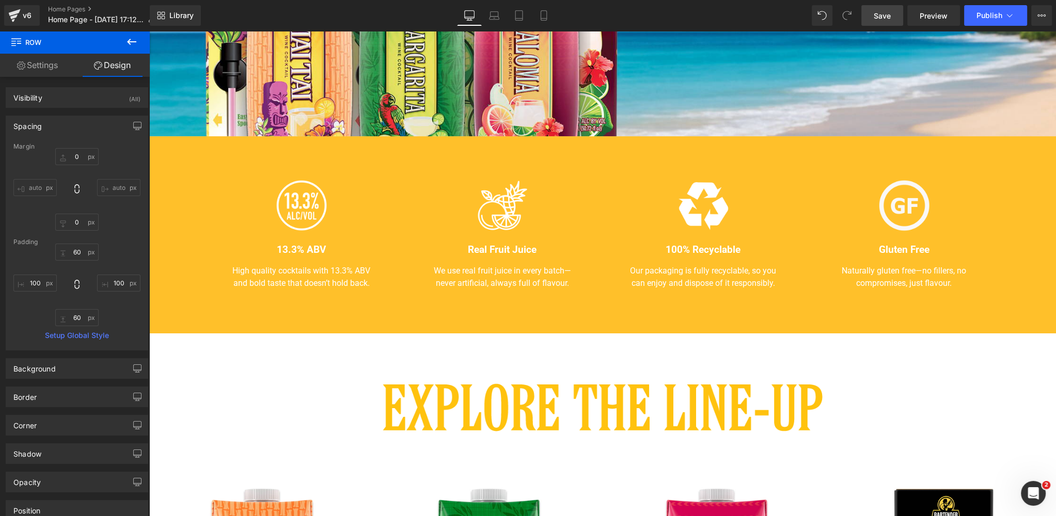
click at [880, 18] on span "Save" at bounding box center [881, 15] width 17 height 11
click at [924, 16] on span "Preview" at bounding box center [933, 15] width 28 height 11
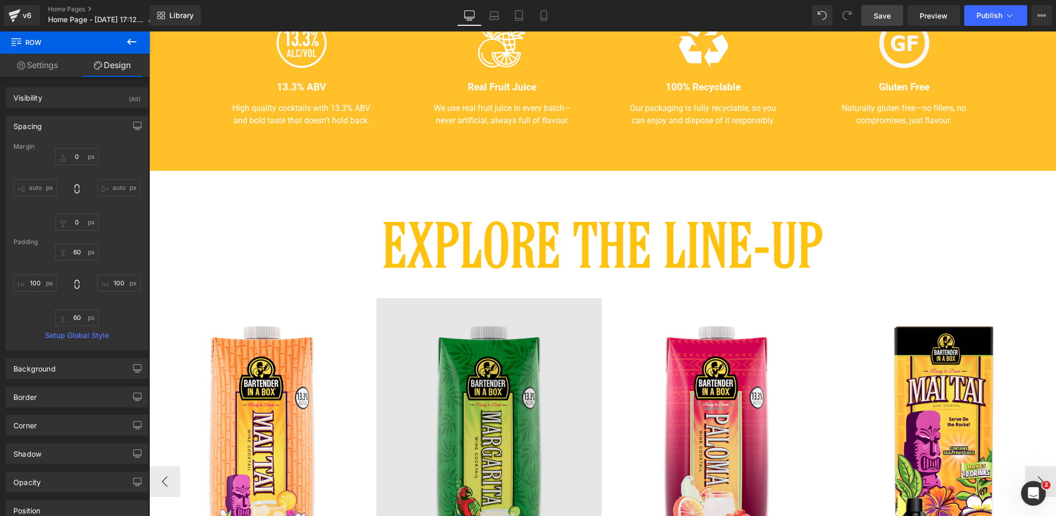
scroll to position [522, 0]
